Goal: Task Accomplishment & Management: Complete application form

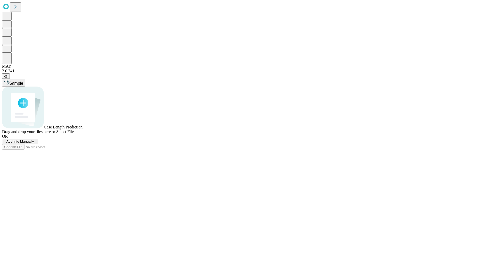
click at [34, 143] on span "Add Info Manually" at bounding box center [20, 142] width 28 height 4
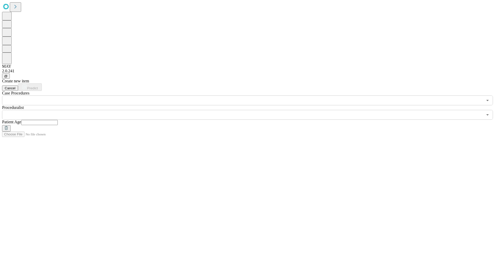
click at [58, 120] on input "text" at bounding box center [39, 122] width 37 height 5
type input "**"
click at [251, 110] on input "text" at bounding box center [242, 115] width 480 height 10
